Goal: Task Accomplishment & Management: Complete application form

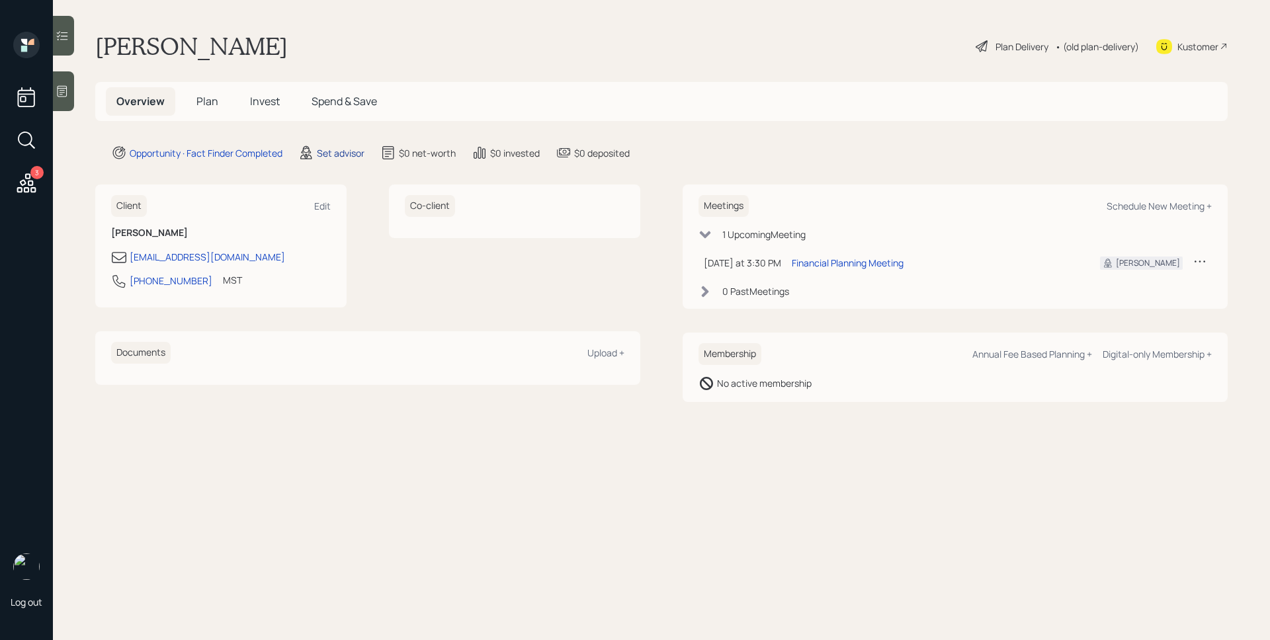
click at [341, 151] on div "Set advisor" at bounding box center [341, 153] width 48 height 14
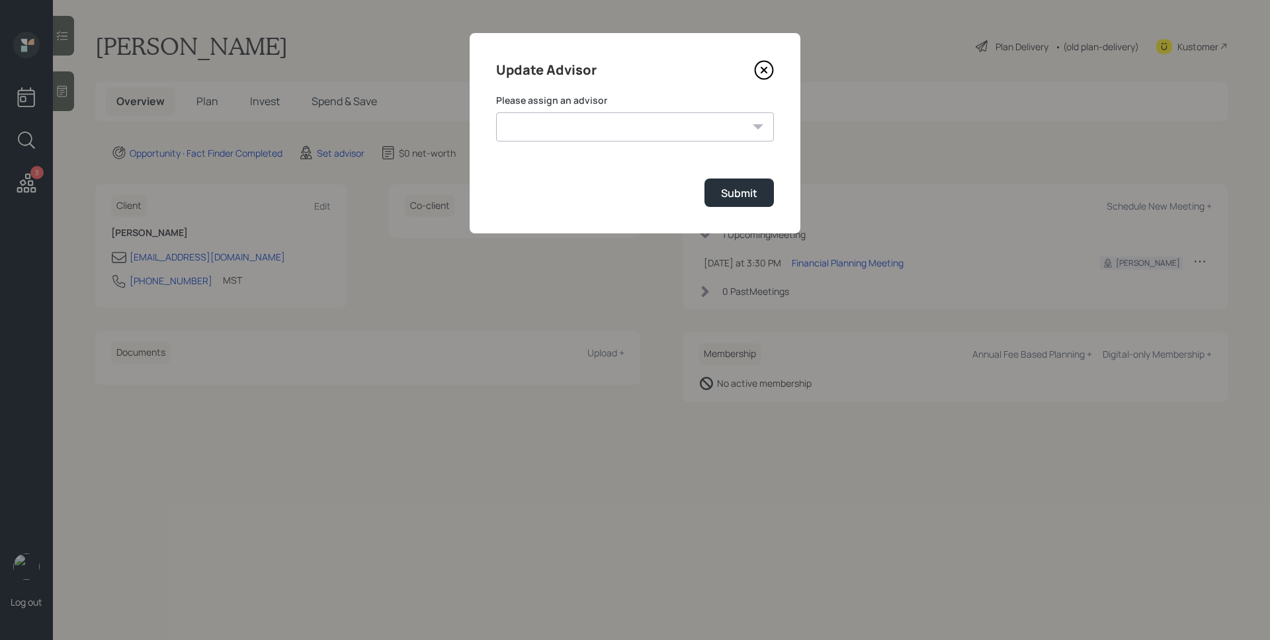
click at [606, 138] on select "[PERSON_NAME] [PERSON_NAME] End [PERSON_NAME] [PERSON_NAME] [PERSON_NAME] [PERS…" at bounding box center [635, 126] width 278 height 29
select select "d946c976-65aa-4529-ac9d-02c4f1114fc0"
click at [496, 112] on select "[PERSON_NAME] [PERSON_NAME] End [PERSON_NAME] [PERSON_NAME] [PERSON_NAME] [PERS…" at bounding box center [635, 126] width 278 height 29
click at [753, 198] on div "Submit" at bounding box center [739, 193] width 36 height 15
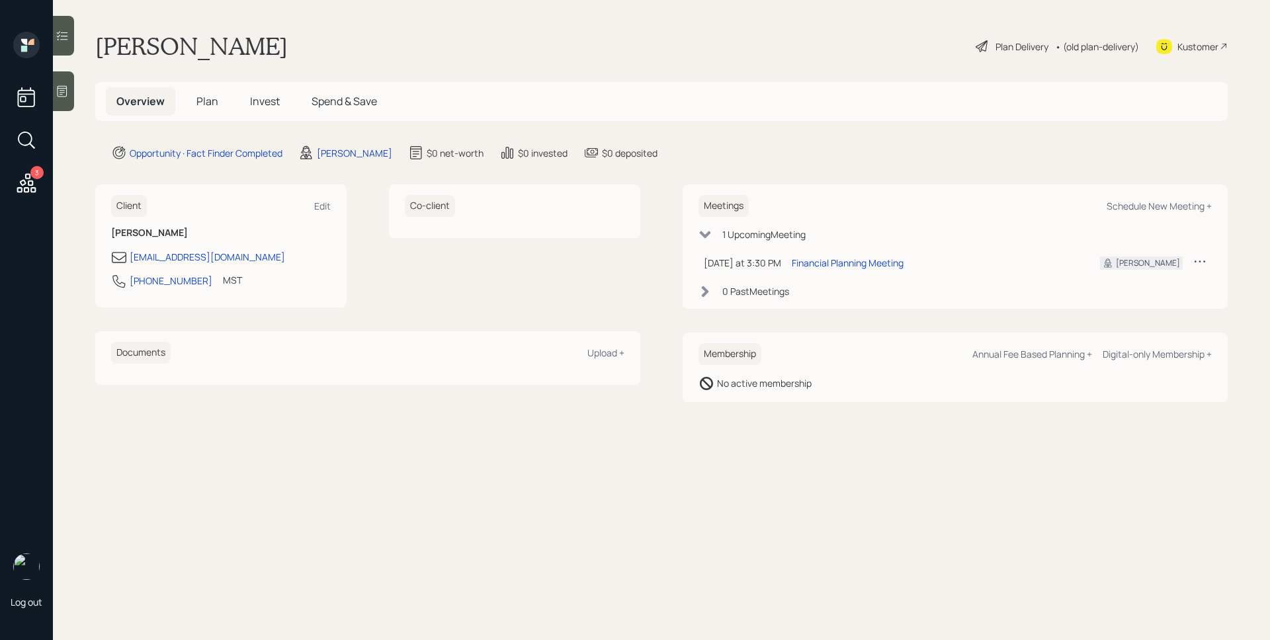
click at [70, 85] on div at bounding box center [63, 91] width 21 height 40
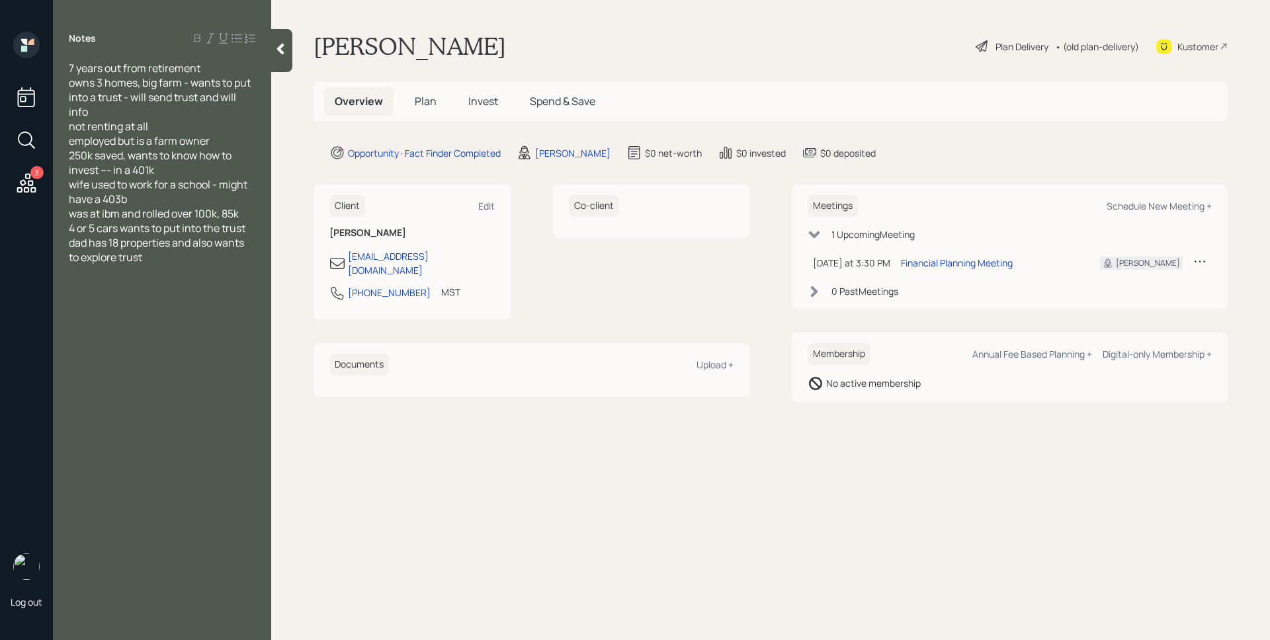
click at [419, 100] on span "Plan" at bounding box center [426, 101] width 22 height 15
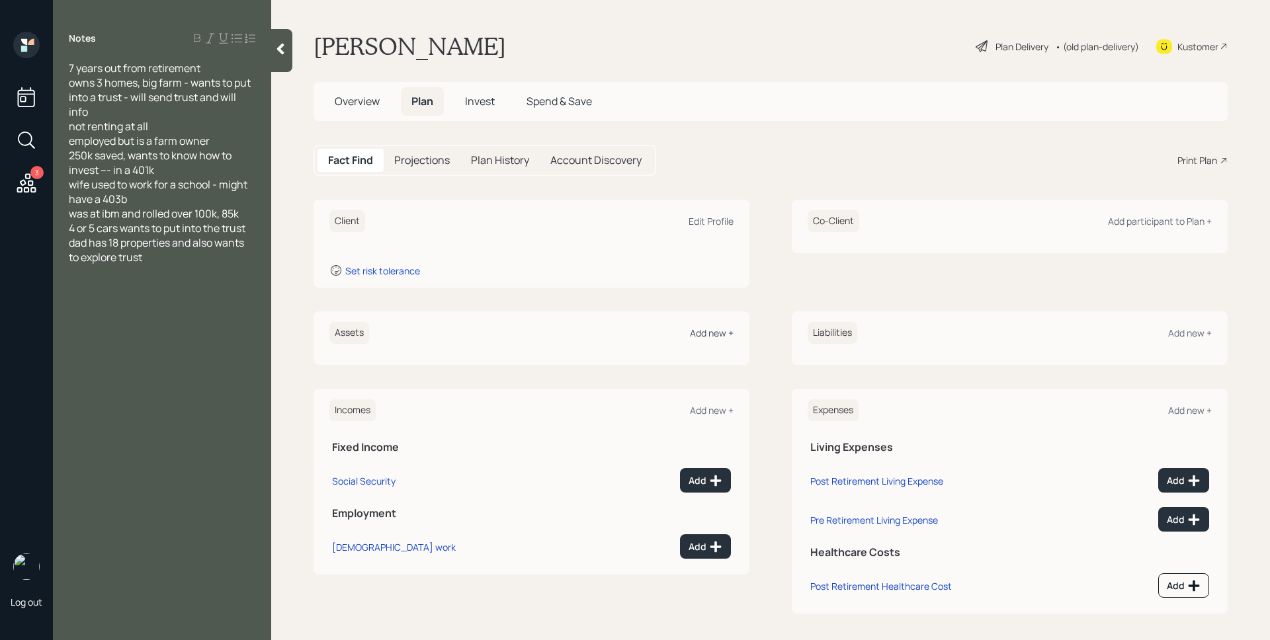
click at [720, 329] on div "Add new +" at bounding box center [712, 333] width 44 height 13
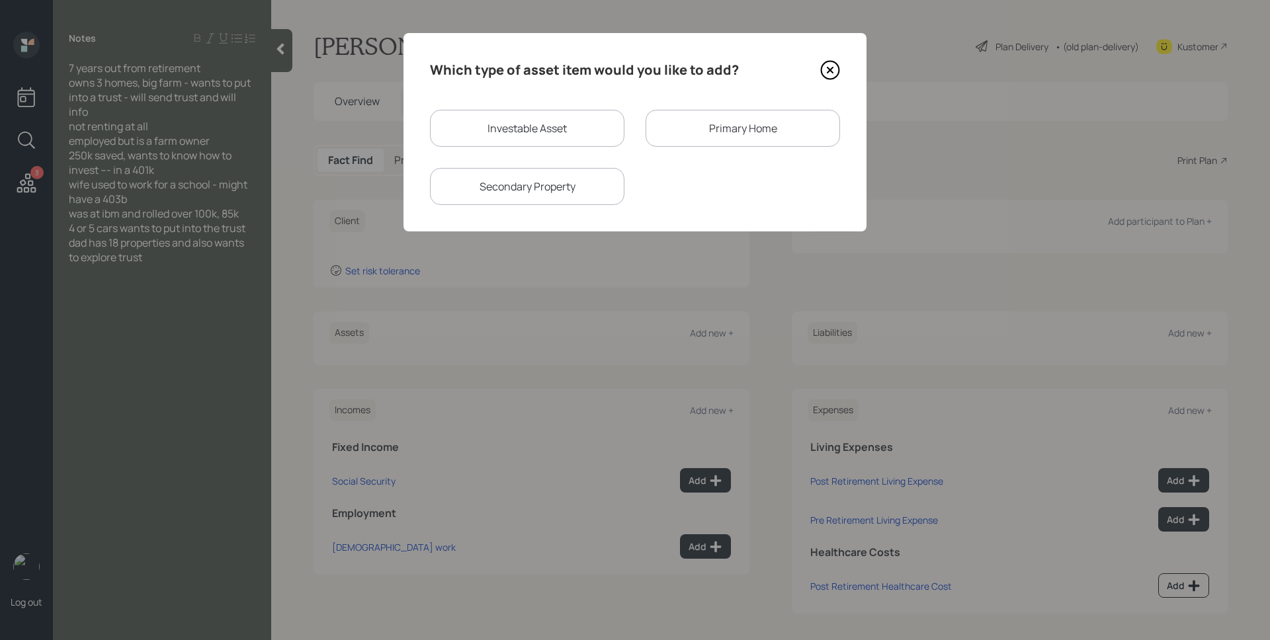
click at [564, 132] on div "Investable Asset" at bounding box center [527, 128] width 194 height 37
select select "taxable"
select select "balanced"
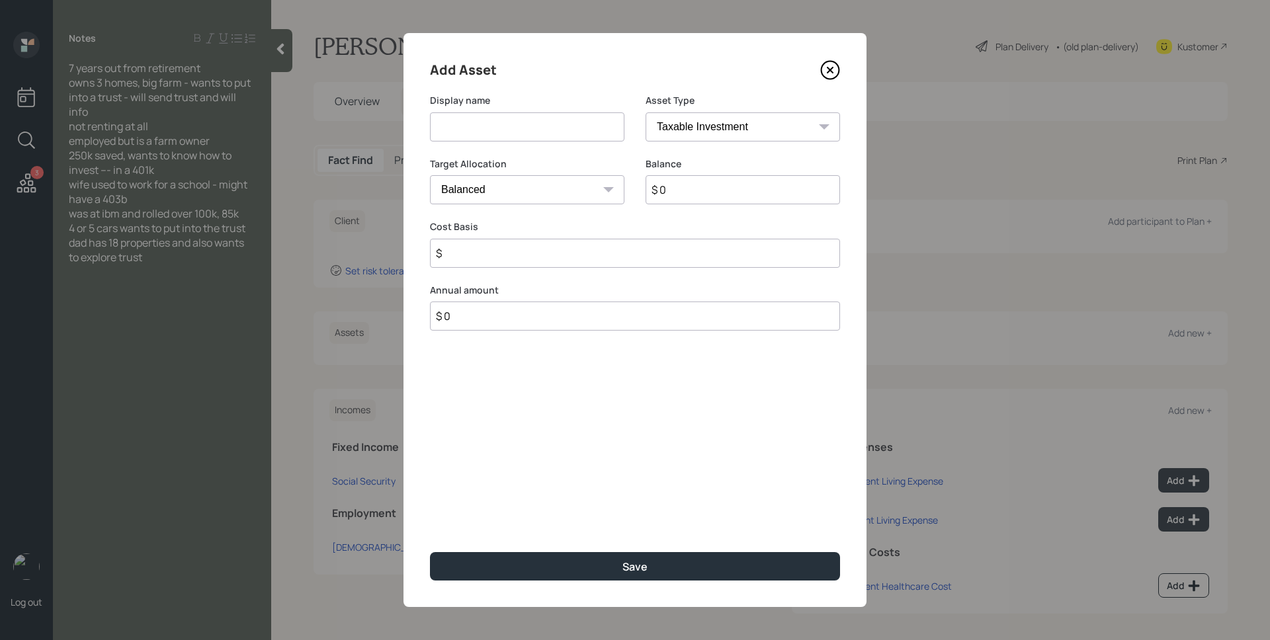
click at [503, 127] on input at bounding box center [527, 126] width 194 height 29
type input "401k"
click at [687, 120] on select "SEP [PERSON_NAME] IRA 401(k) [PERSON_NAME] 401(k) 403(b) [PERSON_NAME] 403(b) 4…" at bounding box center [742, 126] width 194 height 29
select select "company_sponsored"
click at [645, 112] on select "SEP [PERSON_NAME] IRA 401(k) [PERSON_NAME] 401(k) 403(b) [PERSON_NAME] 403(b) 4…" at bounding box center [742, 126] width 194 height 29
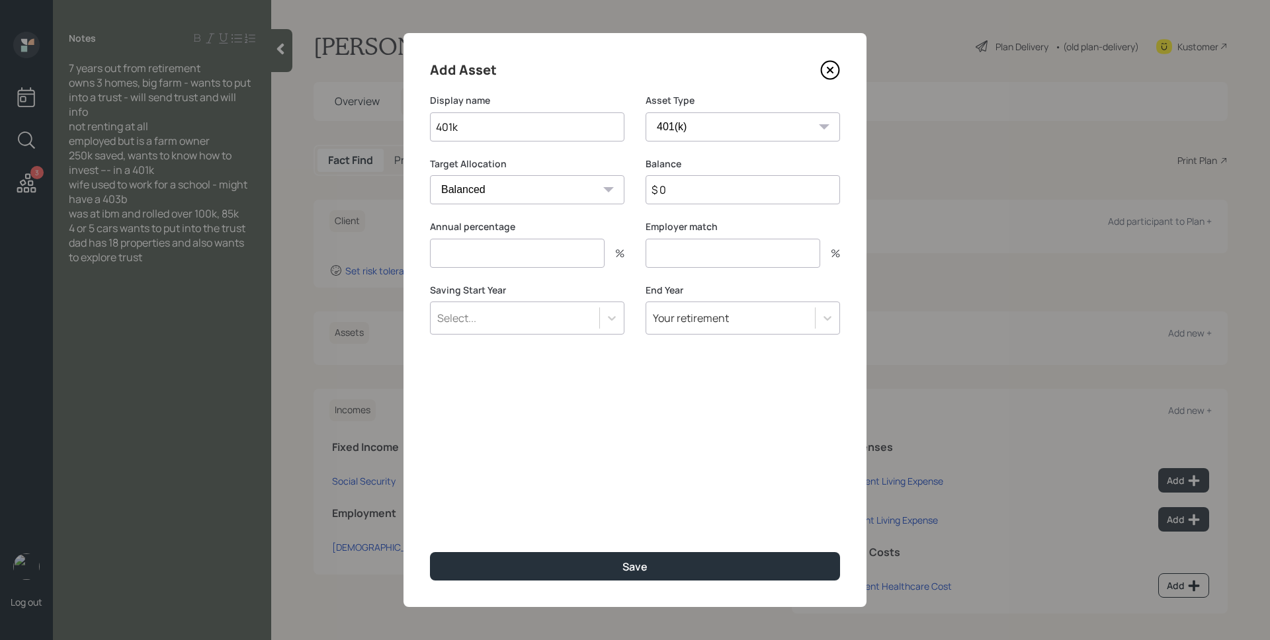
click at [704, 190] on input "$ 0" at bounding box center [742, 189] width 194 height 29
type input "$ 250,000"
type input "0"
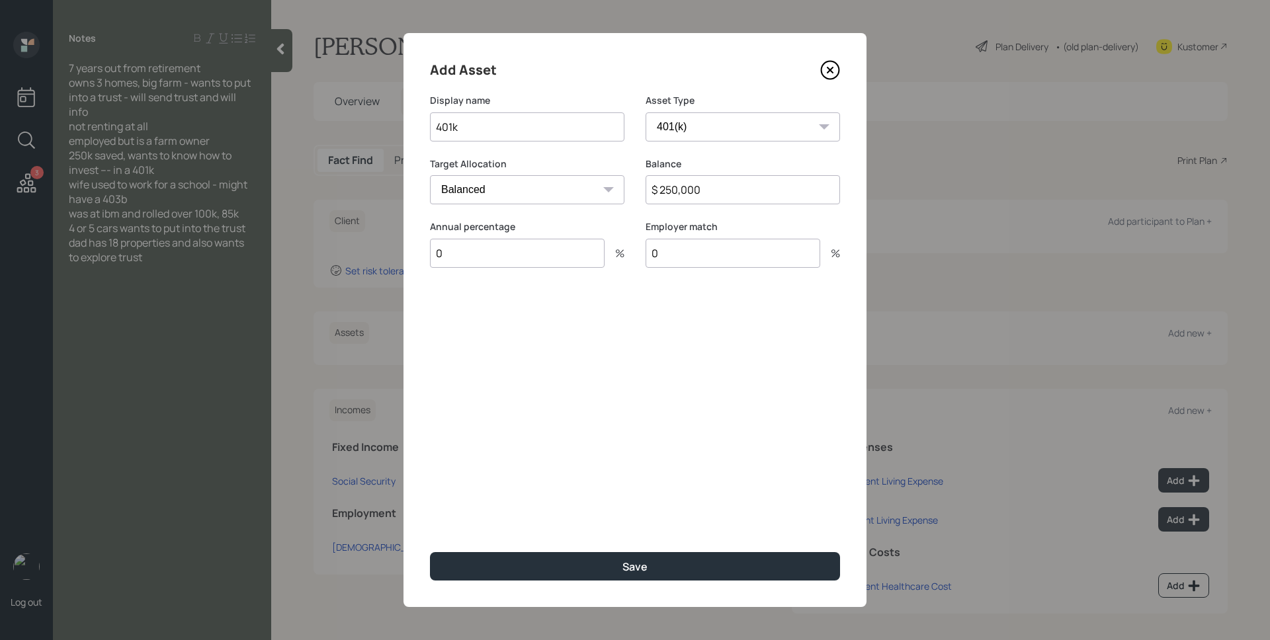
click at [430, 552] on button "Save" at bounding box center [635, 566] width 410 height 28
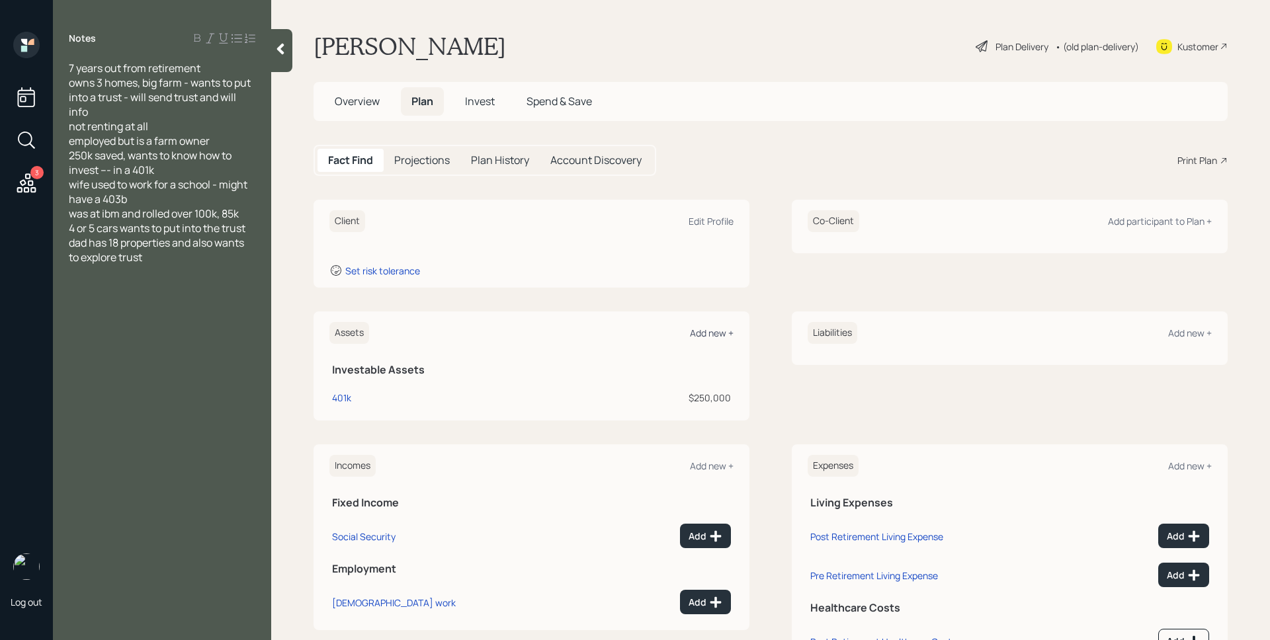
click at [723, 331] on div "Add new +" at bounding box center [712, 333] width 44 height 13
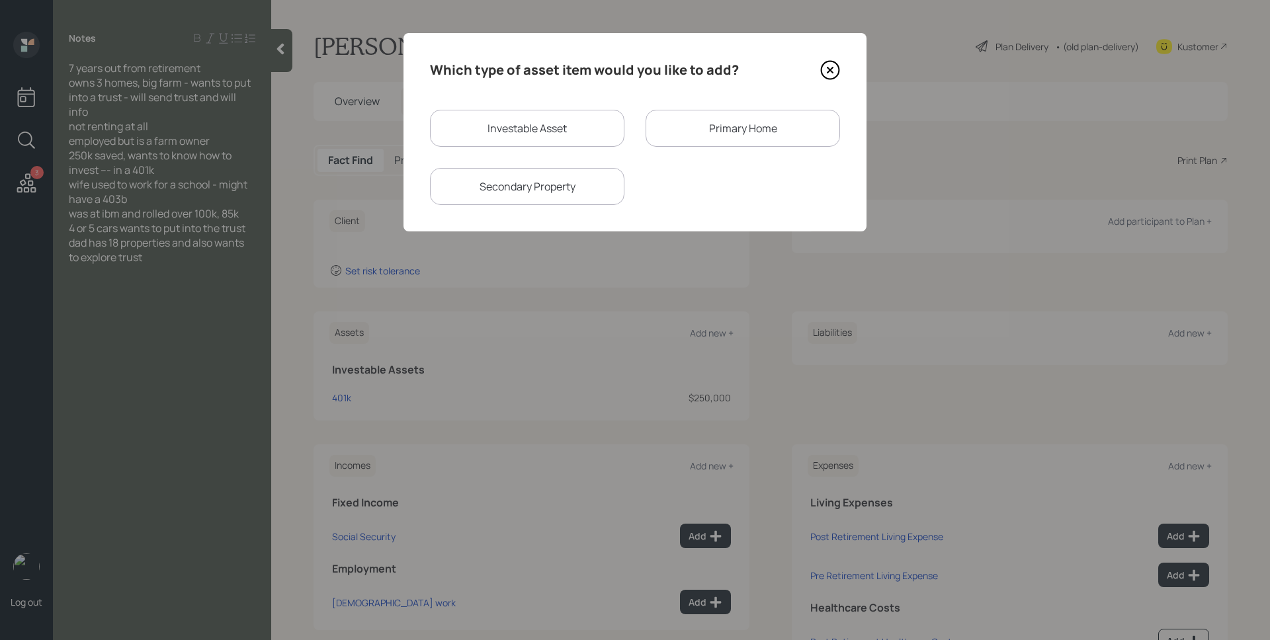
click at [831, 75] on icon at bounding box center [830, 70] width 20 height 20
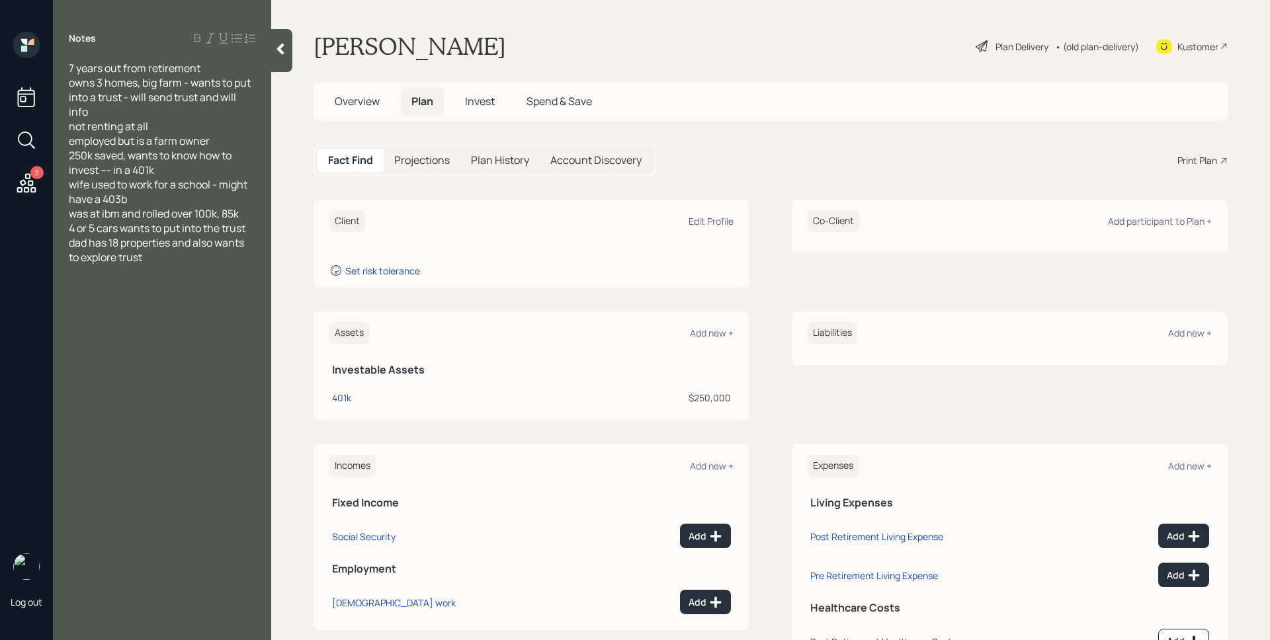
click at [720, 341] on div "Assets Add new +" at bounding box center [531, 333] width 404 height 22
click at [718, 331] on div "Add new +" at bounding box center [712, 333] width 44 height 13
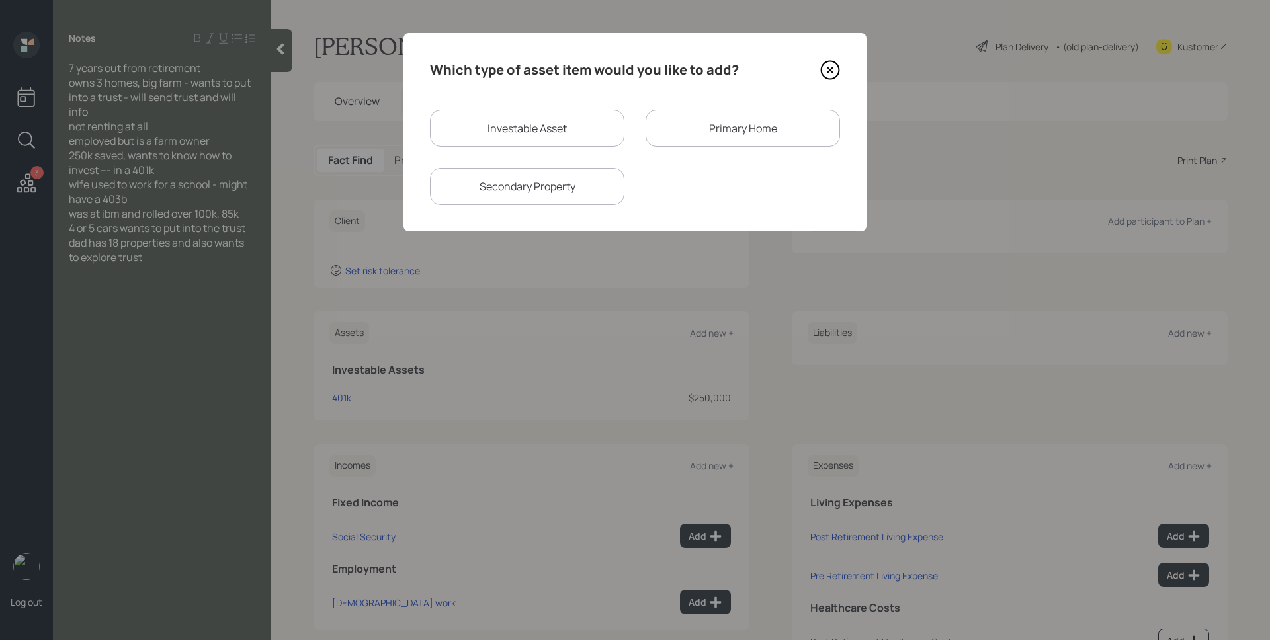
click at [536, 123] on div "Investable Asset" at bounding box center [527, 128] width 194 height 37
select select "taxable"
select select "balanced"
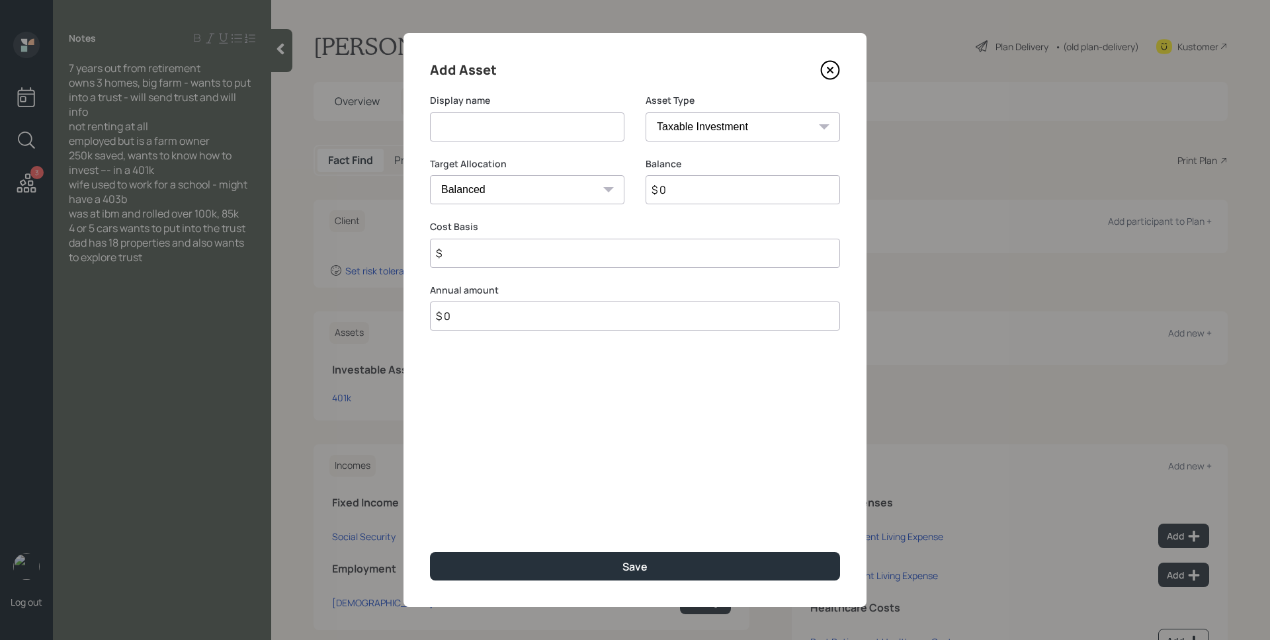
click at [536, 123] on input at bounding box center [527, 126] width 194 height 29
type input "IBM Rollover"
click at [696, 108] on div "Asset Type SEP [PERSON_NAME] IRA 401(k) [PERSON_NAME] 401(k) 403(b) [PERSON_NAM…" at bounding box center [742, 118] width 194 height 48
click at [700, 122] on select "SEP [PERSON_NAME] IRA 401(k) [PERSON_NAME] 401(k) 403(b) [PERSON_NAME] 403(b) 4…" at bounding box center [742, 126] width 194 height 29
select select "ira"
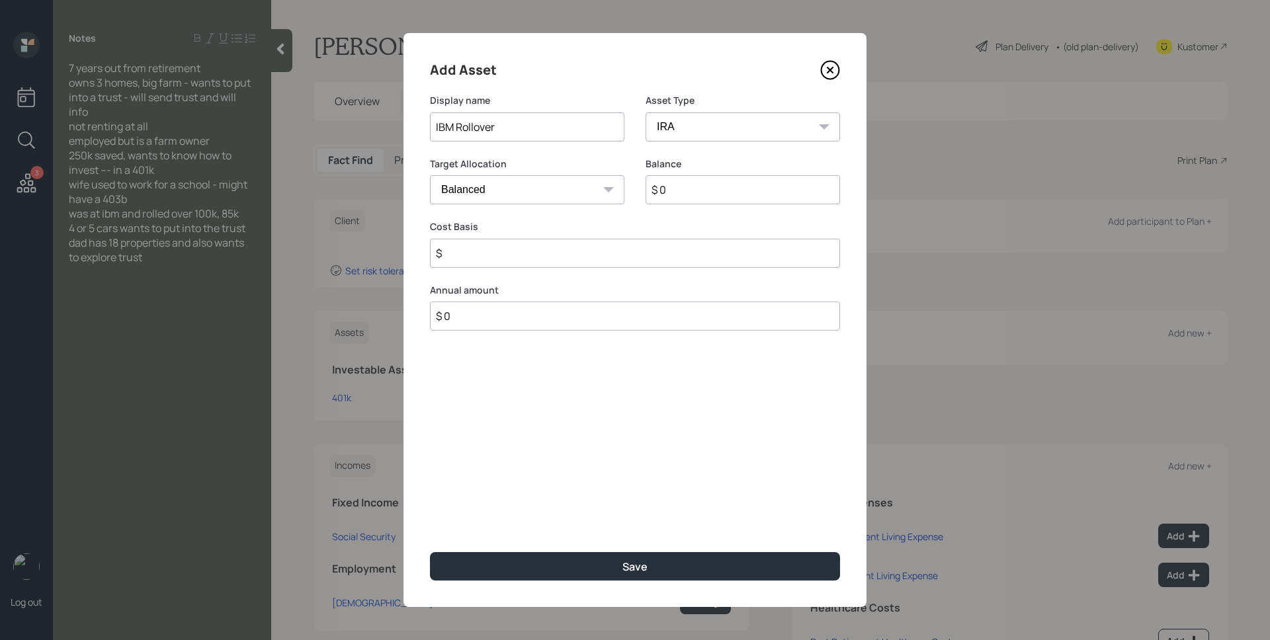
click at [645, 112] on select "SEP [PERSON_NAME] IRA 401(k) [PERSON_NAME] 401(k) 403(b) [PERSON_NAME] 403(b) 4…" at bounding box center [742, 126] width 194 height 29
type input "$"
click at [700, 197] on input "$ 0" at bounding box center [742, 189] width 194 height 29
type input "$ 100,000"
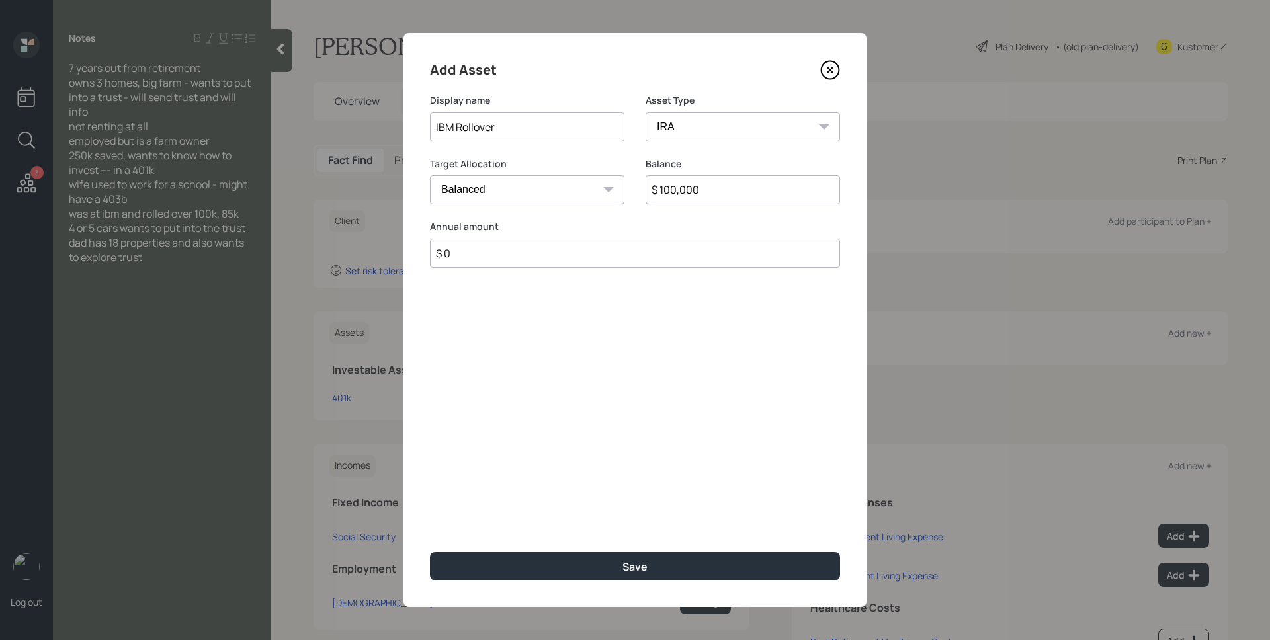
type input "$ 0"
click at [430, 552] on button "Save" at bounding box center [635, 566] width 410 height 28
